Goal: Task Accomplishment & Management: Complete application form

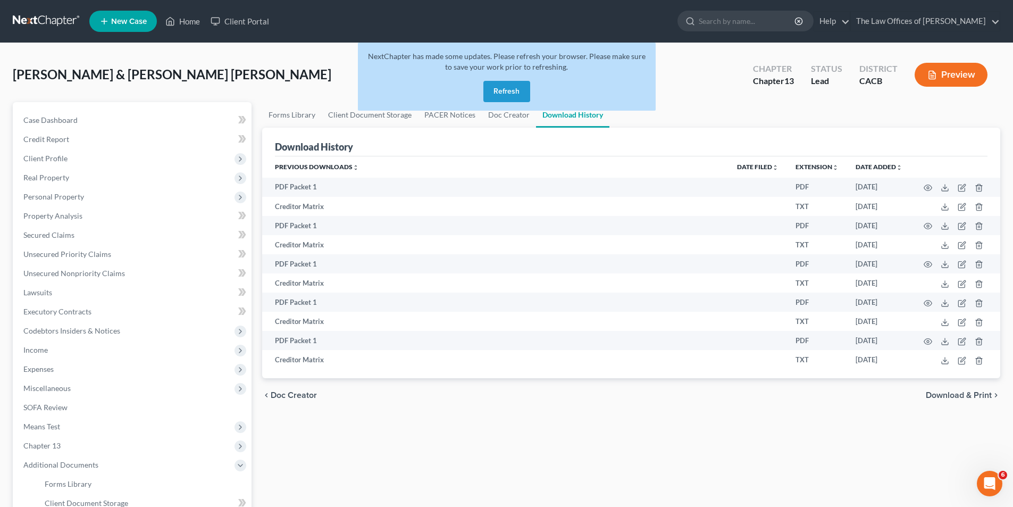
click at [505, 90] on button "Refresh" at bounding box center [506, 91] width 47 height 21
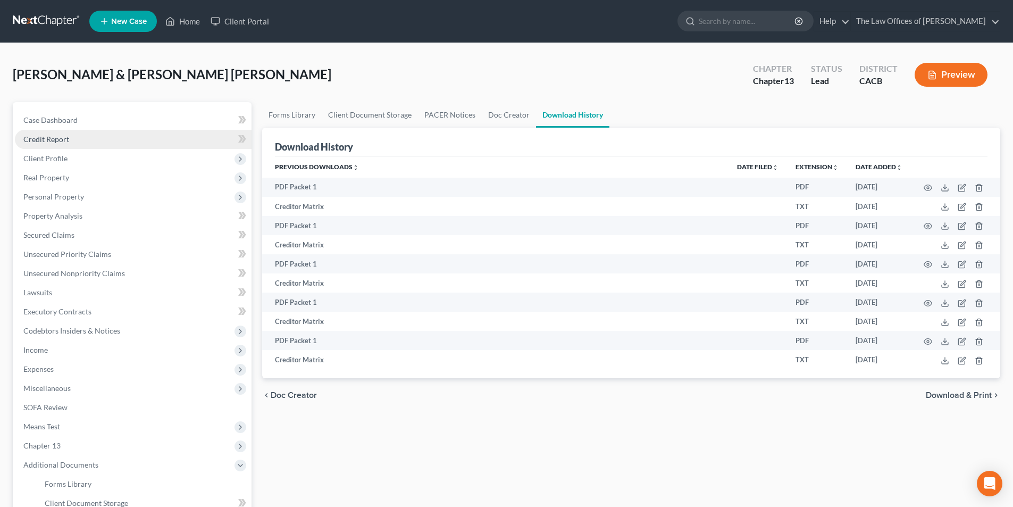
click at [90, 146] on link "Credit Report" at bounding box center [133, 139] width 237 height 19
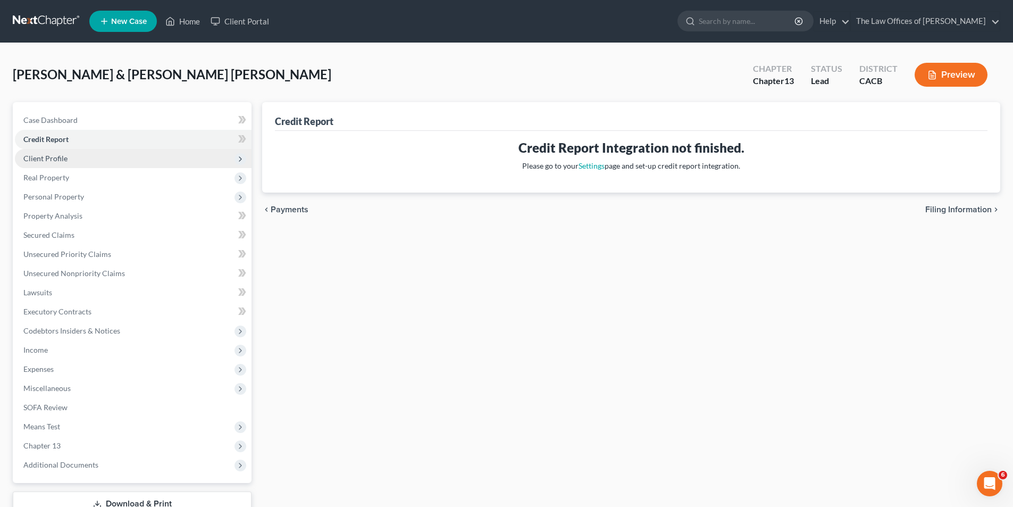
click at [65, 158] on span "Client Profile" at bounding box center [45, 158] width 44 height 9
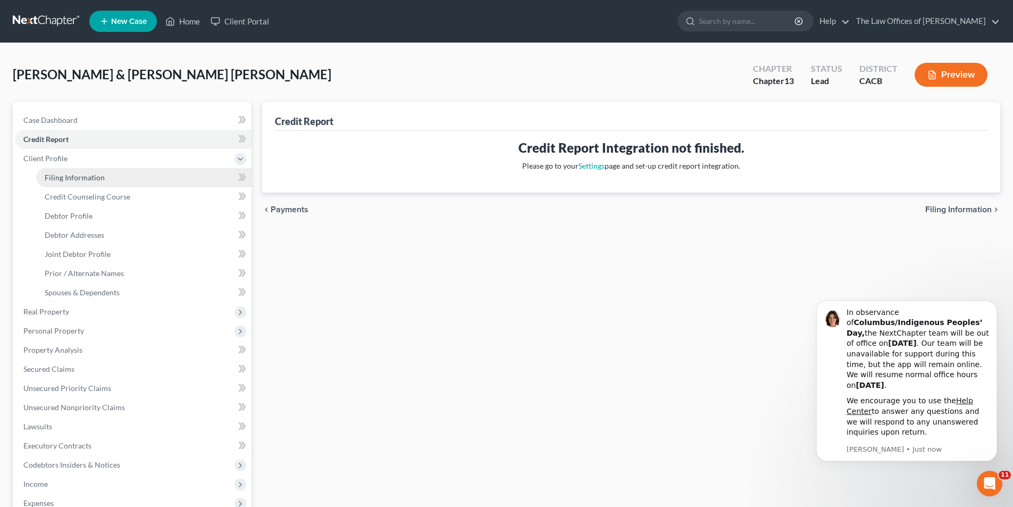
click at [75, 183] on link "Filing Information" at bounding box center [143, 177] width 215 height 19
select select "1"
select select "3"
select select "4"
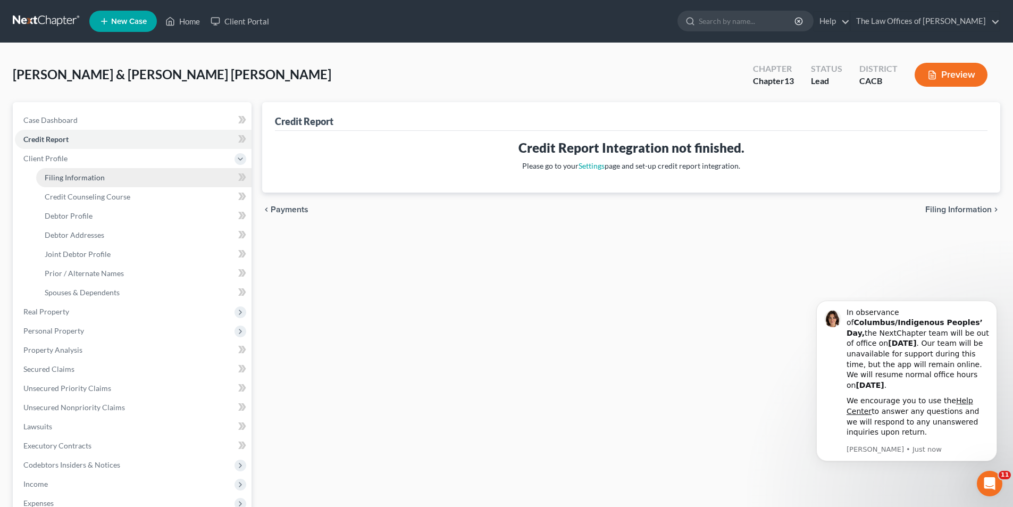
select select "1"
